Goal: Task Accomplishment & Management: Manage account settings

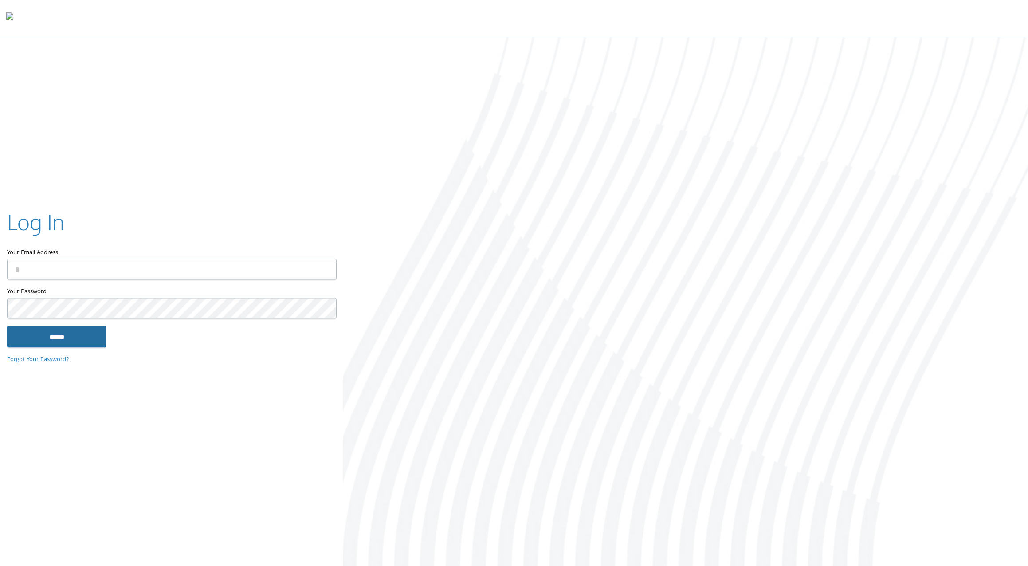
type input "**********"
click at [93, 342] on input "******" at bounding box center [56, 336] width 99 height 21
type input "**********"
click at [86, 341] on input "******" at bounding box center [56, 336] width 99 height 21
